Goal: Understand process/instructions

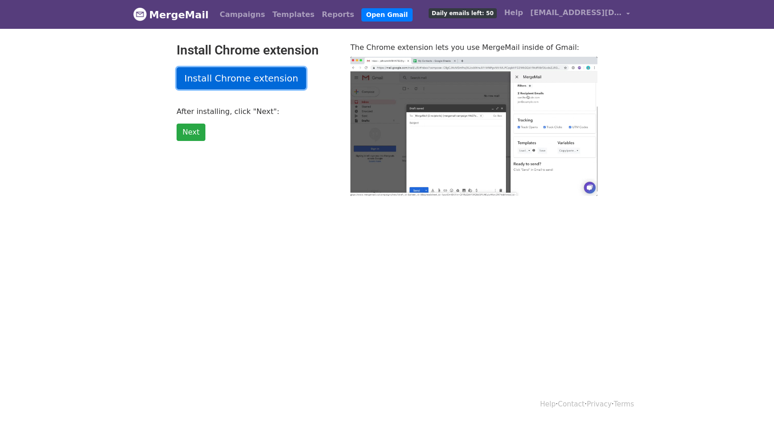
click at [245, 79] on link "Install Chrome extension" at bounding box center [242, 78] width 130 height 22
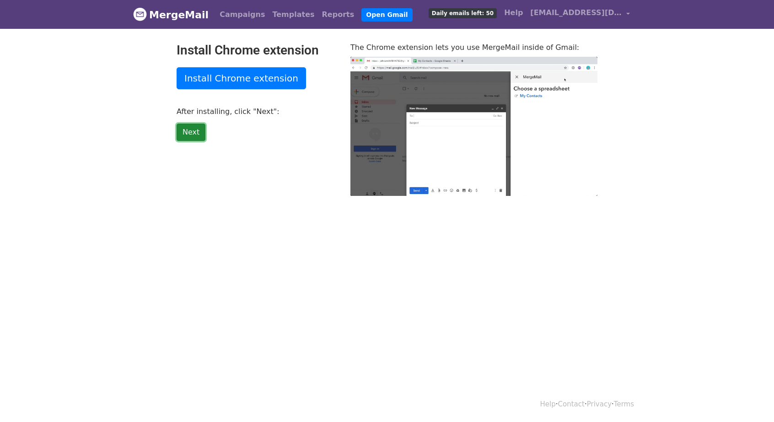
click at [189, 132] on link "Next" at bounding box center [191, 132] width 29 height 17
type input "26.25"
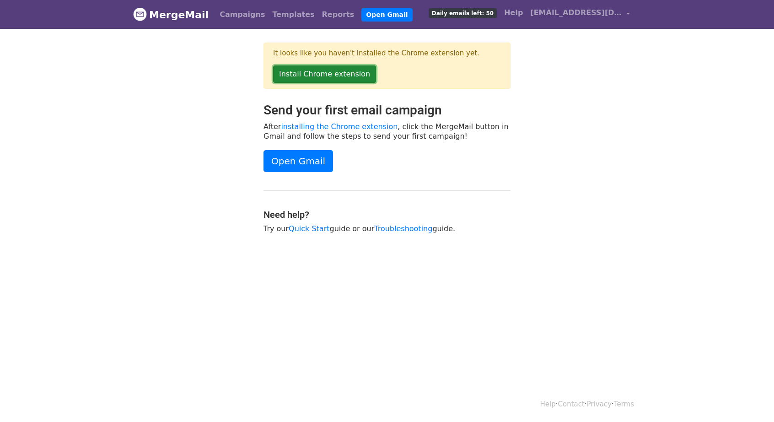
click at [348, 72] on link "Install Chrome extension" at bounding box center [324, 73] width 103 height 17
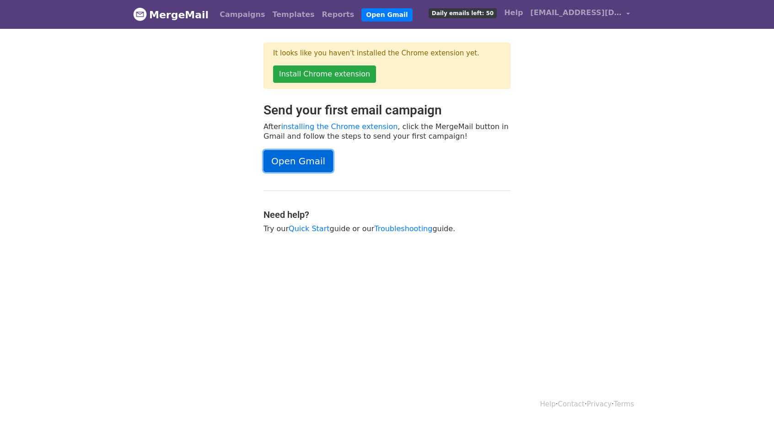
click at [293, 164] on link "Open Gmail" at bounding box center [299, 161] width 70 height 22
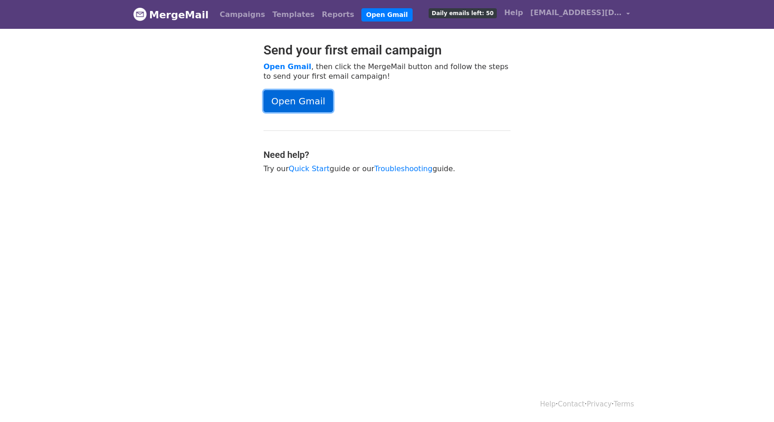
click at [297, 98] on link "Open Gmail" at bounding box center [299, 101] width 70 height 22
